Goal: Transaction & Acquisition: Purchase product/service

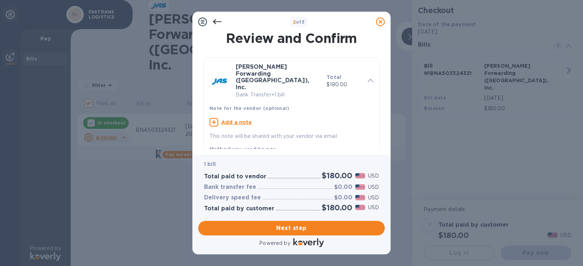
drag, startPoint x: 385, startPoint y: 74, endPoint x: 383, endPoint y: 98, distance: 24.1
click at [383, 98] on div "Review and Confirm [PERSON_NAME] Forwarding ([GEOGRAPHIC_DATA]), Inc. Bank Tran…" at bounding box center [291, 93] width 198 height 123
drag, startPoint x: 381, startPoint y: 73, endPoint x: 379, endPoint y: 111, distance: 38.0
click at [380, 109] on div "Review and Confirm [PERSON_NAME] Forwarding ([GEOGRAPHIC_DATA]), Inc. Bank Tran…" at bounding box center [291, 90] width 187 height 117
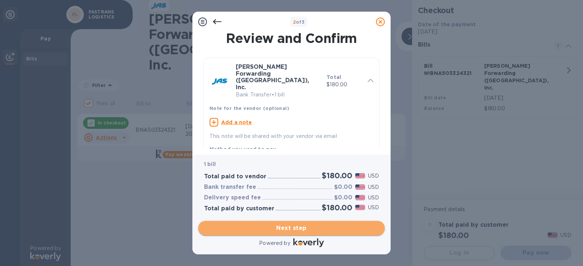
click at [322, 226] on span "Next step" at bounding box center [291, 228] width 175 height 9
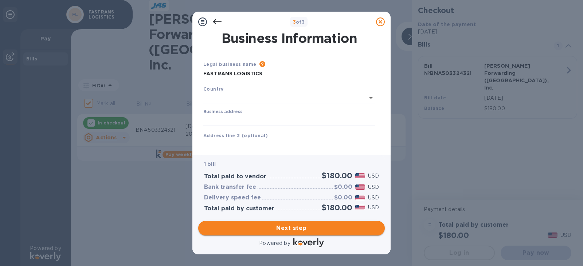
type input "[GEOGRAPHIC_DATA]"
click at [247, 120] on input "Business address" at bounding box center [289, 119] width 172 height 11
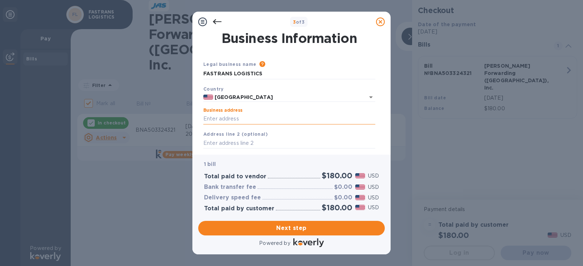
type input "[STREET_ADDRESS][PERSON_NAME]"
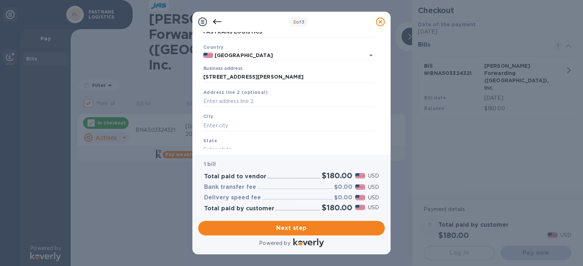
scroll to position [43, 0]
click at [230, 124] on input "text" at bounding box center [289, 124] width 172 height 11
type input "[PERSON_NAME]"
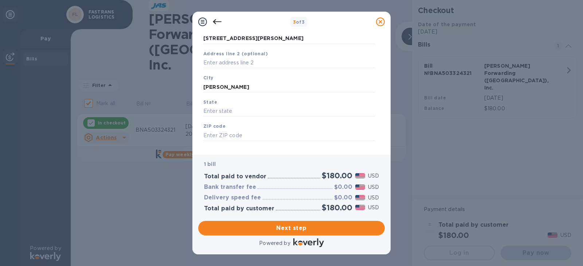
scroll to position [81, 0]
click at [256, 113] on input "text" at bounding box center [289, 111] width 172 height 11
type input "MO"
click at [254, 138] on input "text" at bounding box center [289, 135] width 172 height 11
type input "63042"
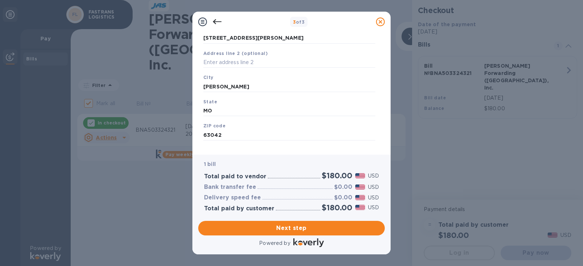
scroll to position [90, 0]
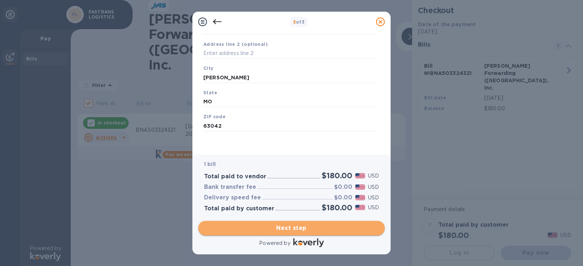
click at [328, 224] on span "Next step" at bounding box center [291, 228] width 175 height 9
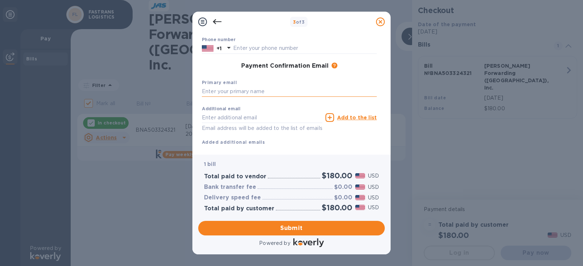
click at [271, 93] on input "text" at bounding box center [289, 91] width 175 height 11
type input "[EMAIL_ADDRESS][DOMAIN_NAME]"
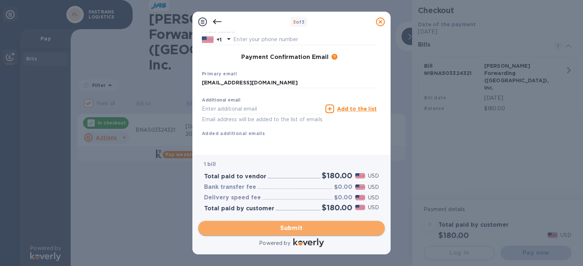
click at [303, 227] on span "Submit" at bounding box center [291, 228] width 175 height 9
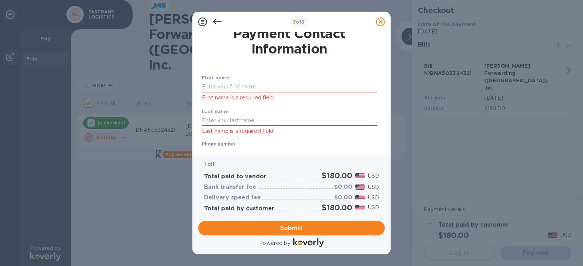
scroll to position [0, 0]
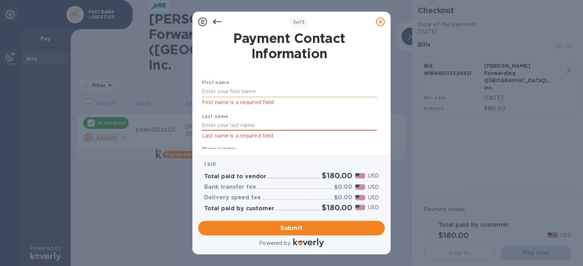
click at [229, 89] on input "text" at bounding box center [289, 91] width 175 height 11
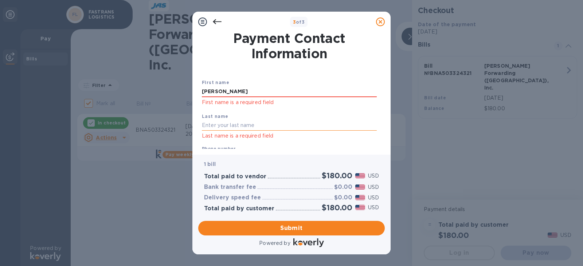
type input "[PERSON_NAME]"
click at [223, 126] on input "text" at bounding box center [289, 125] width 175 height 11
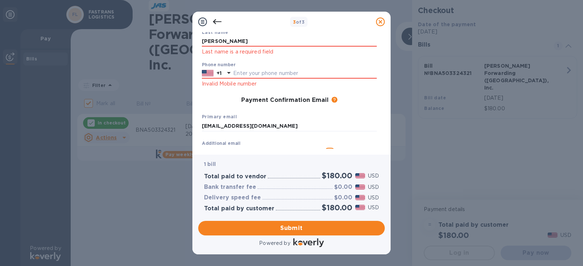
scroll to position [73, 0]
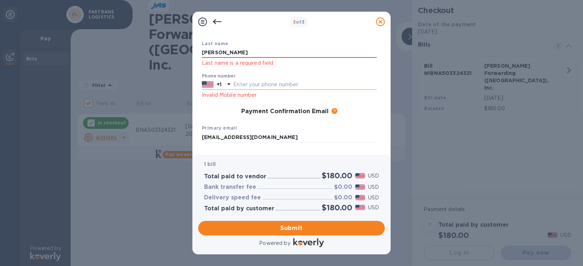
type input "[PERSON_NAME]"
click at [269, 86] on input "text" at bounding box center [305, 84] width 144 height 11
type input "3145926572"
type input "[EMAIL_ADDRESS][DOMAIN_NAME]"
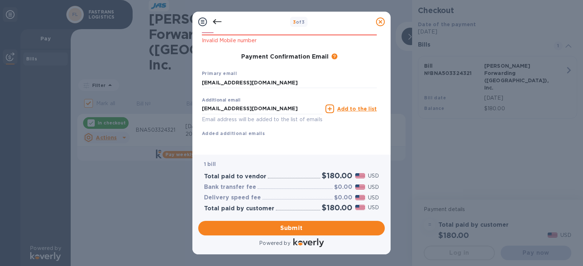
scroll to position [136, 0]
type input "3145926572"
click at [332, 230] on span "Submit" at bounding box center [291, 228] width 175 height 9
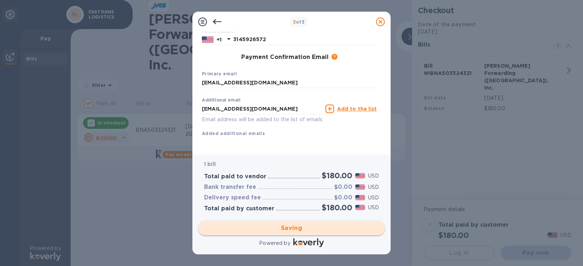
checkbox input "false"
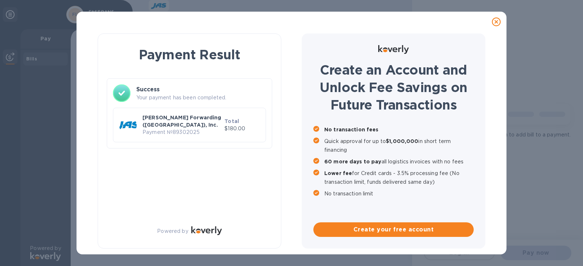
scroll to position [0, 0]
